Goal: Find specific page/section: Find specific page/section

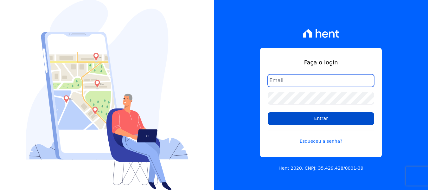
type input "[EMAIL_ADDRESS][DOMAIN_NAME]"
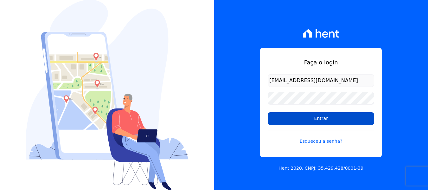
click at [304, 118] on input "Entrar" at bounding box center [321, 118] width 106 height 13
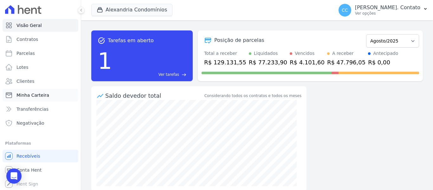
click at [35, 97] on span "Minha Carteira" at bounding box center [32, 95] width 33 height 6
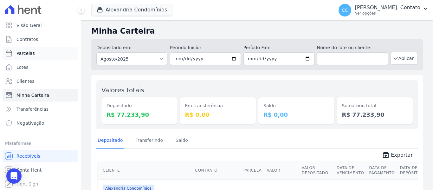
click at [31, 53] on span "Parcelas" at bounding box center [25, 53] width 18 height 6
select select
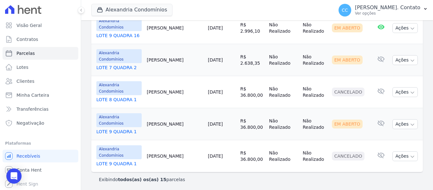
scroll to position [568, 0]
